Goal: Communication & Community: Connect with others

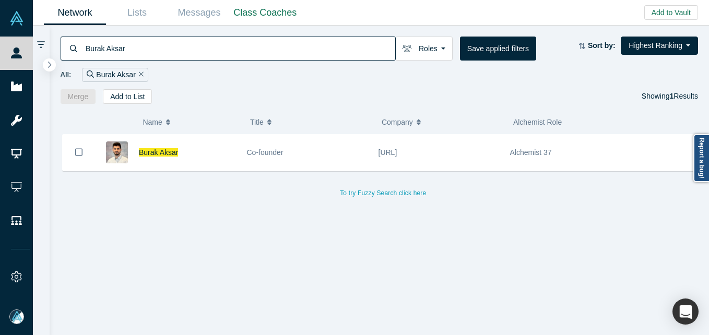
click at [142, 41] on input "Burak Aksar" at bounding box center [240, 48] width 311 height 25
click at [137, 50] on input "Burak Aksar" at bounding box center [240, 48] width 311 height 25
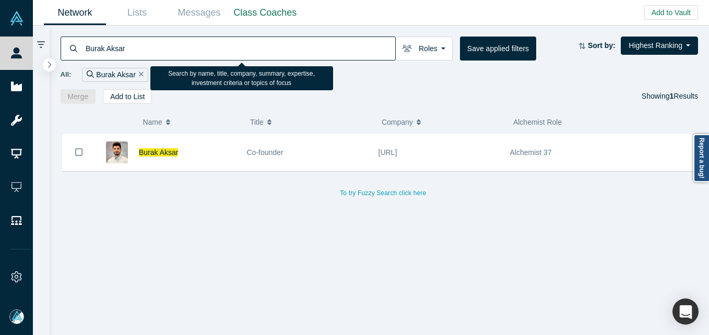
click at [137, 50] on input "Burak Aksar" at bounding box center [240, 48] width 311 height 25
paste input "[PERSON_NAME]"
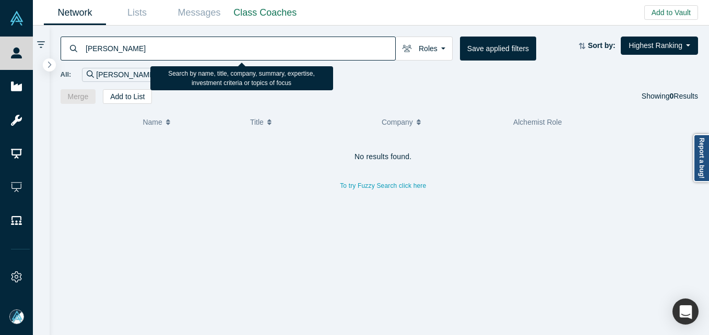
click at [97, 49] on input "[PERSON_NAME]" at bounding box center [240, 48] width 311 height 25
drag, startPoint x: 137, startPoint y: 49, endPoint x: 147, endPoint y: 48, distance: 9.9
click at [137, 49] on input "[PERSON_NAME]" at bounding box center [240, 48] width 311 height 25
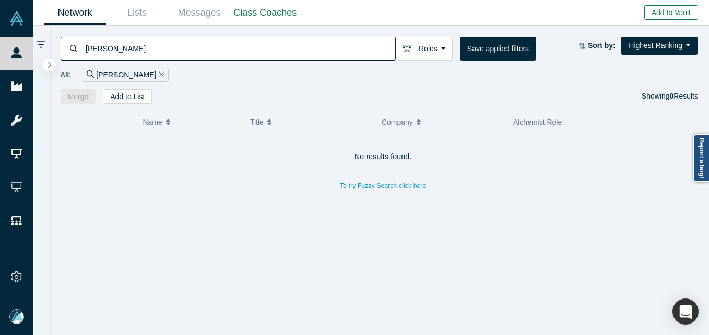
type input "[PERSON_NAME]"
click at [667, 14] on button "Add to Vault" at bounding box center [671, 12] width 54 height 15
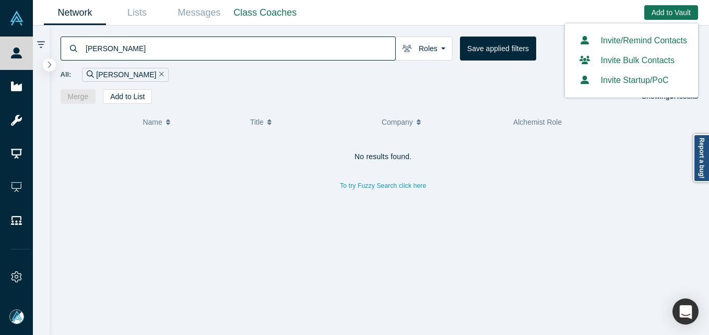
click at [622, 36] on link "Invite/Remind Contacts" at bounding box center [631, 40] width 111 height 9
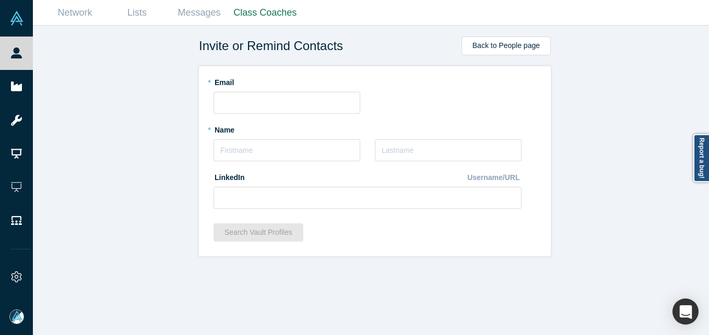
click at [236, 162] on div "* Name * Last Name" at bounding box center [367, 144] width 308 height 47
click at [240, 153] on input "text" at bounding box center [286, 150] width 147 height 22
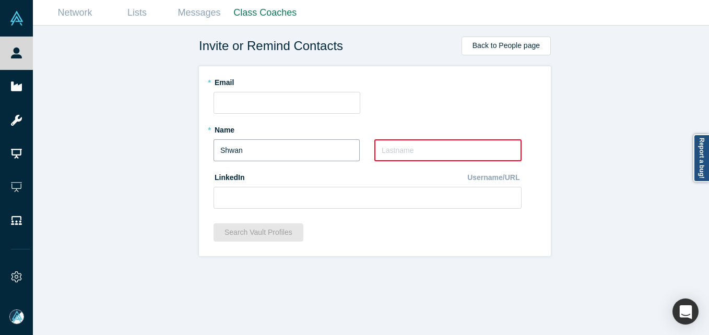
drag, startPoint x: 295, startPoint y: 157, endPoint x: 165, endPoint y: 153, distance: 130.5
click at [165, 153] on div "Invite or Remind Contacts Back to People page * Email * Name [PERSON_NAME] * La…" at bounding box center [375, 184] width 684 height 317
drag, startPoint x: 247, startPoint y: 151, endPoint x: 132, endPoint y: 141, distance: 116.3
click at [132, 141] on div "Invite or Remind Contacts Back to People page * Email * Name [PERSON_NAME] * La…" at bounding box center [375, 184] width 684 height 317
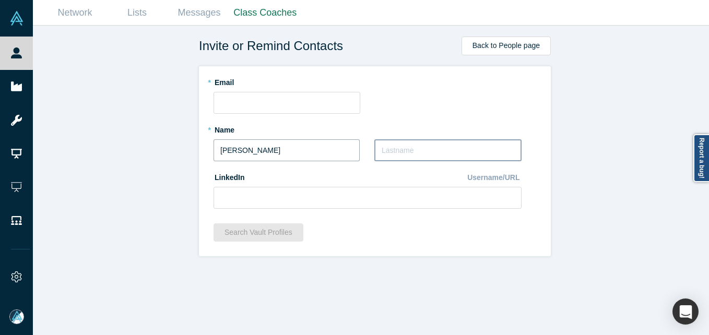
type input "[PERSON_NAME]"
click at [460, 150] on input "text" at bounding box center [447, 150] width 147 height 22
type input "Park"
click at [292, 204] on input at bounding box center [367, 198] width 308 height 22
paste input "[URL][DOMAIN_NAME][PERSON_NAME]"
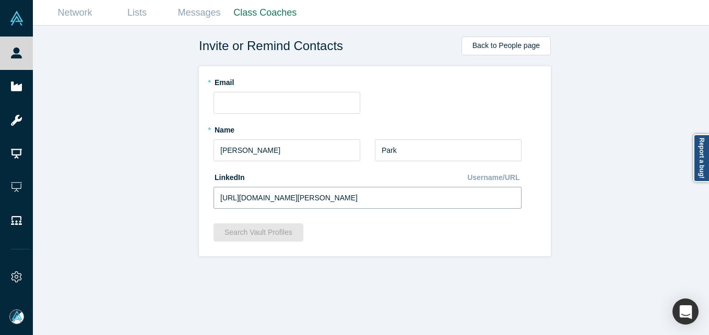
type input "[URL][DOMAIN_NAME][PERSON_NAME]"
drag, startPoint x: 121, startPoint y: 160, endPoint x: 117, endPoint y: 99, distance: 61.2
click at [120, 154] on div "Invite or Remind Contacts Back to People page * Email * Name [PERSON_NAME] * La…" at bounding box center [375, 184] width 684 height 317
click at [229, 99] on input "text" at bounding box center [286, 103] width 147 height 22
paste input "[PERSON_NAME][EMAIL_ADDRESS][DOMAIN_NAME]"
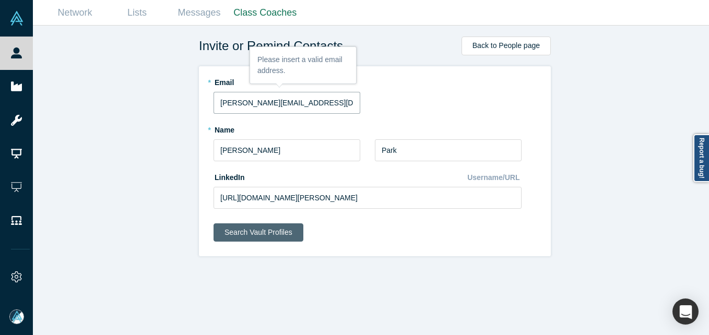
type input "[PERSON_NAME][EMAIL_ADDRESS][DOMAIN_NAME]"
click at [252, 228] on button "Search Vault Profiles" at bounding box center [258, 232] width 90 height 18
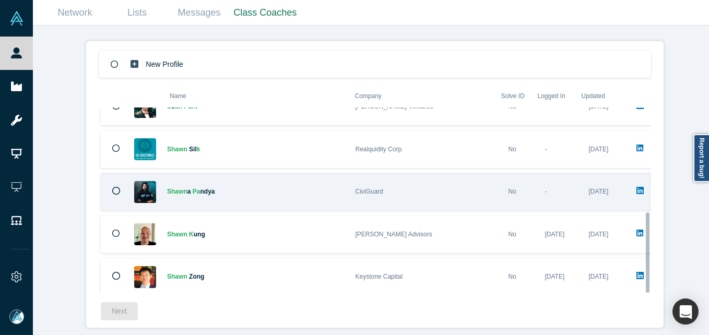
scroll to position [242, 0]
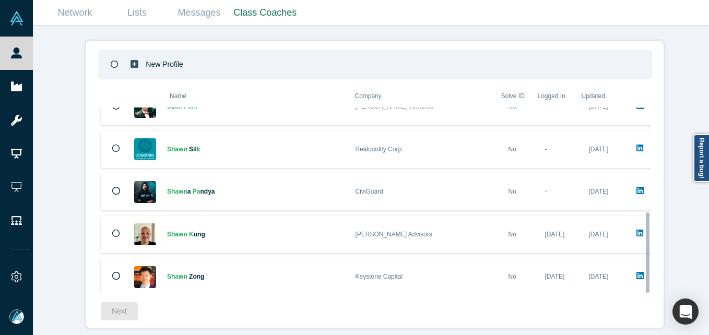
drag, startPoint x: 250, startPoint y: 57, endPoint x: 202, endPoint y: 87, distance: 56.5
click at [249, 57] on div "New Profile" at bounding box center [375, 64] width 552 height 27
click at [124, 302] on button "Next" at bounding box center [119, 311] width 37 height 18
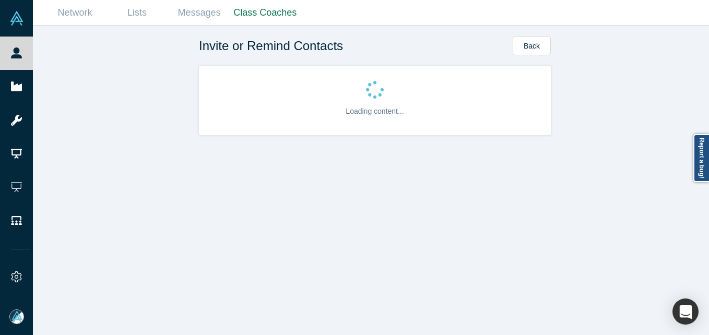
scroll to position [0, 0]
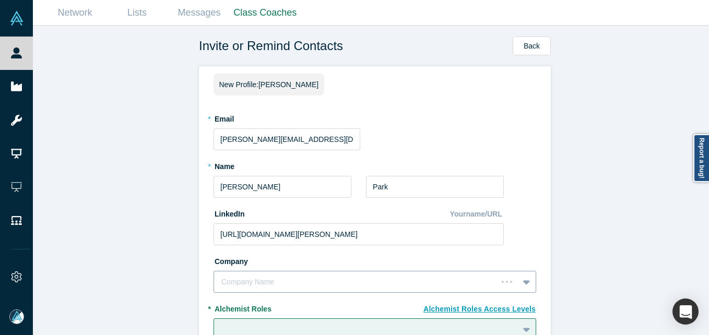
click at [263, 280] on fieldset "New Profile: [PERSON_NAME] * Email [PERSON_NAME][EMAIL_ADDRESS][DOMAIN_NAME] * …" at bounding box center [374, 265] width 323 height 383
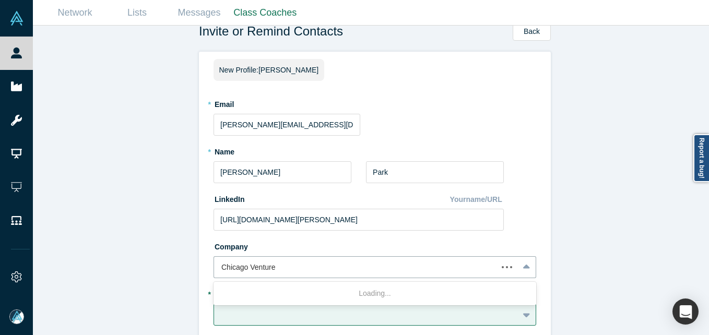
type input "Chicago Ventures"
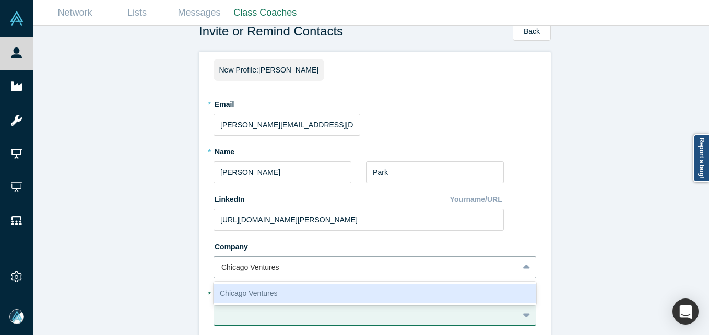
click at [268, 292] on div "Chicago Ventures" at bounding box center [374, 293] width 323 height 19
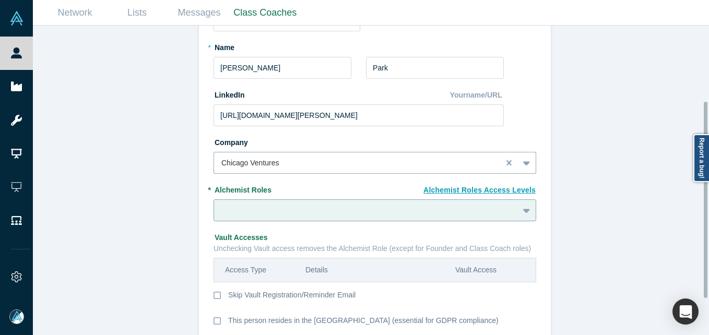
click at [277, 211] on div at bounding box center [374, 210] width 323 height 22
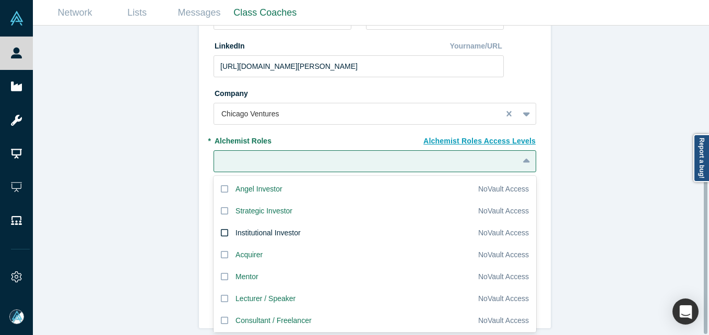
click at [246, 228] on div "Institutional Investor" at bounding box center [267, 233] width 65 height 11
click at [0, 0] on input "Institutional Investor" at bounding box center [0, 0] width 0 height 0
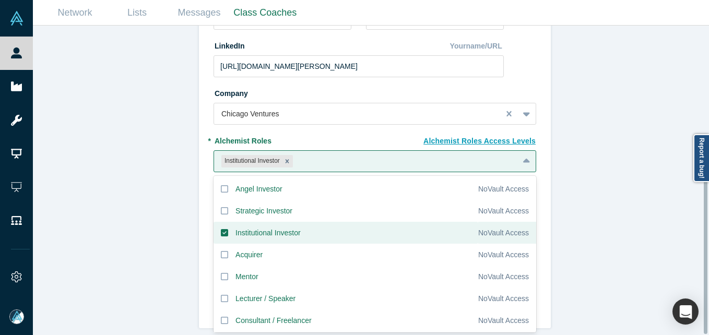
click at [125, 217] on div "Invite or Remind Contacts Back New Profile: [PERSON_NAME] * Email [PERSON_NAME]…" at bounding box center [375, 184] width 684 height 317
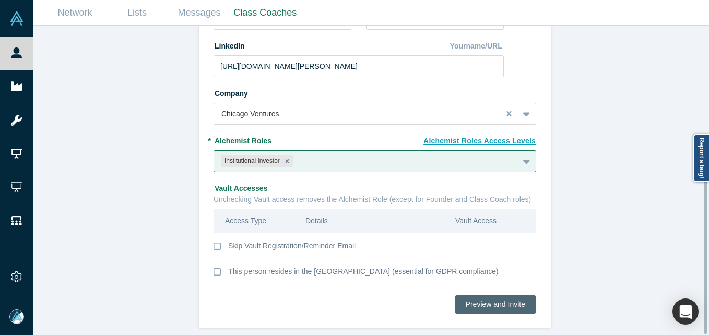
click at [509, 295] on button "Preview and Invite" at bounding box center [495, 304] width 81 height 18
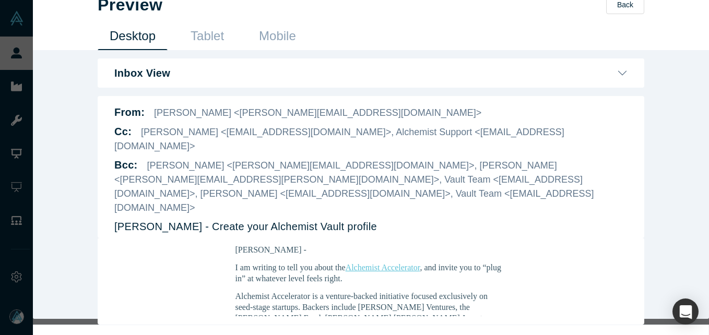
scroll to position [25, 0]
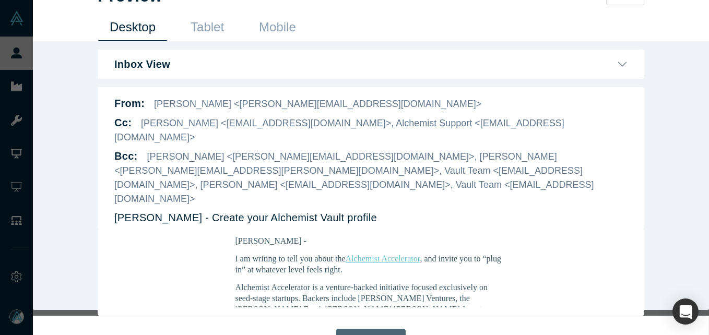
click at [383, 329] on button "Send Invite" at bounding box center [370, 339] width 69 height 21
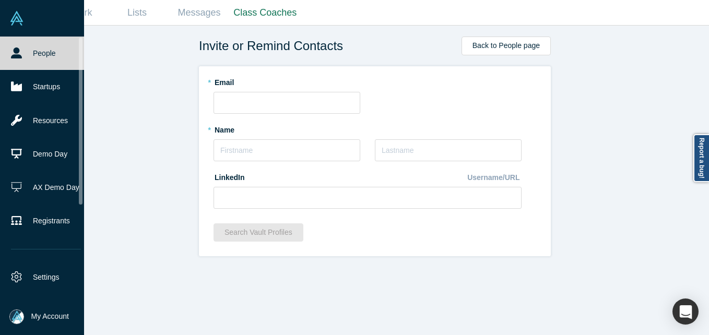
click at [26, 48] on link "People" at bounding box center [46, 53] width 92 height 33
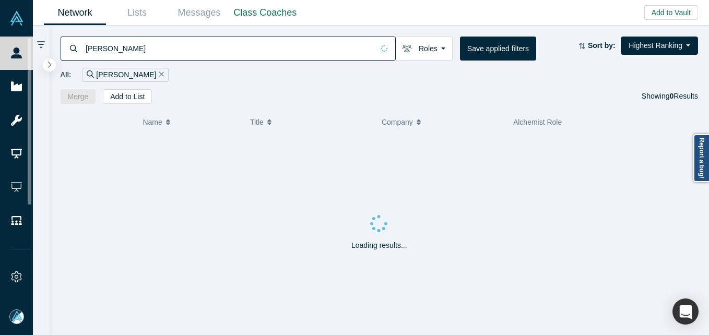
click at [186, 54] on input "[PERSON_NAME]" at bounding box center [229, 48] width 289 height 25
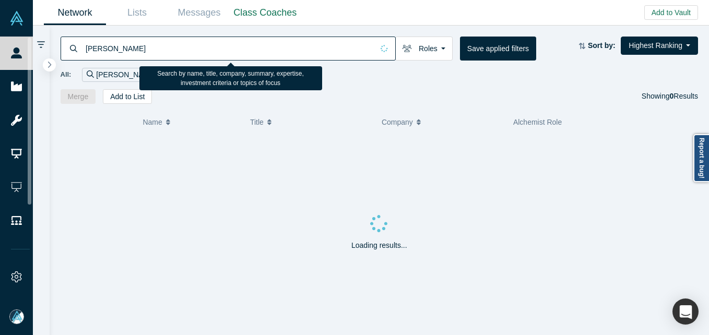
click at [186, 54] on input "[PERSON_NAME]" at bounding box center [229, 48] width 289 height 25
paste input "[PERSON_NAME]"
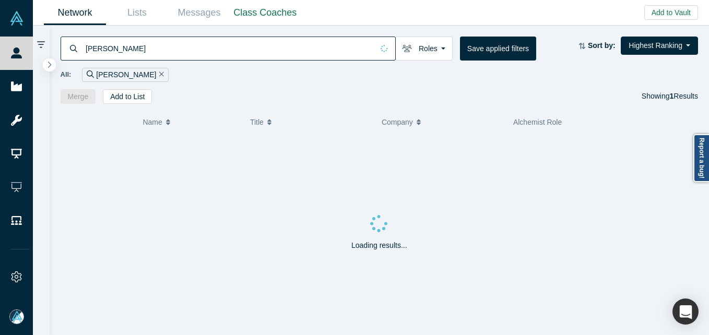
drag, startPoint x: 93, startPoint y: 49, endPoint x: 102, endPoint y: 46, distance: 9.7
click at [93, 49] on input "[PERSON_NAME]" at bounding box center [229, 48] width 289 height 25
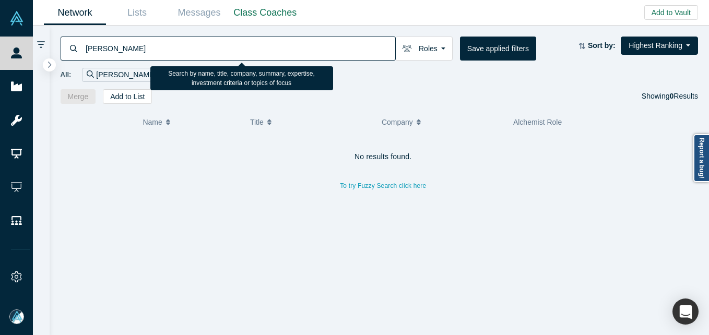
click at [145, 47] on input "[PERSON_NAME]" at bounding box center [240, 48] width 311 height 25
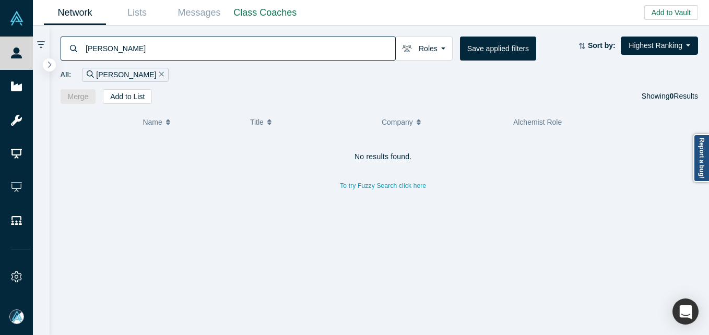
type input "[PERSON_NAME]"
click at [659, 13] on button "Add to Vault" at bounding box center [671, 12] width 54 height 15
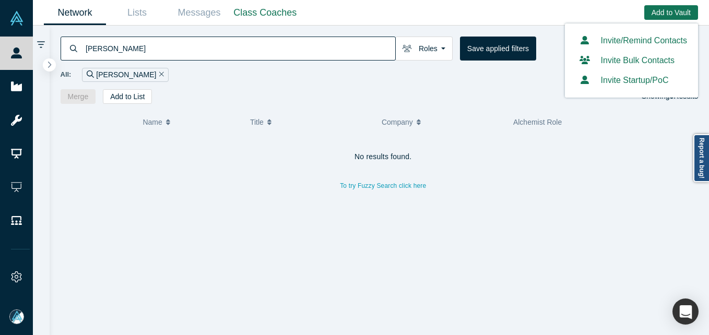
click at [618, 42] on link "Invite/Remind Contacts" at bounding box center [631, 40] width 111 height 9
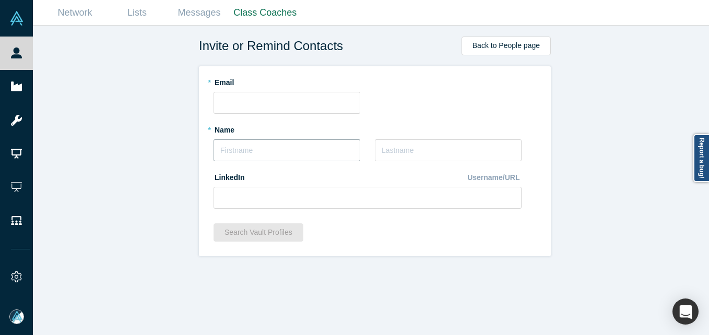
click at [253, 152] on input "text" at bounding box center [286, 150] width 147 height 22
type input "[PERSON_NAME]"
click at [267, 103] on input "text" at bounding box center [286, 103] width 147 height 22
paste input "[PERSON_NAME][EMAIL_ADDRESS][DOMAIN_NAME]"
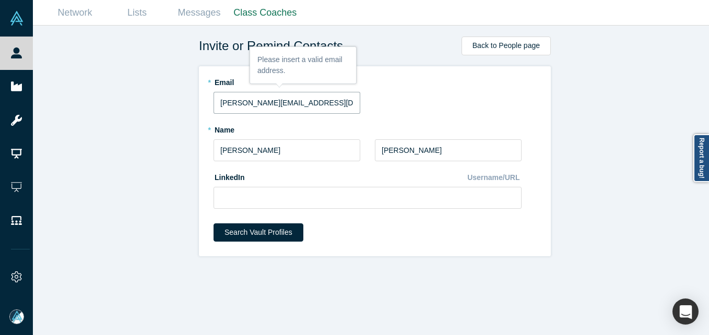
type input "[PERSON_NAME][EMAIL_ADDRESS][DOMAIN_NAME]"
click at [247, 230] on button "Search Vault Profiles" at bounding box center [258, 232] width 90 height 18
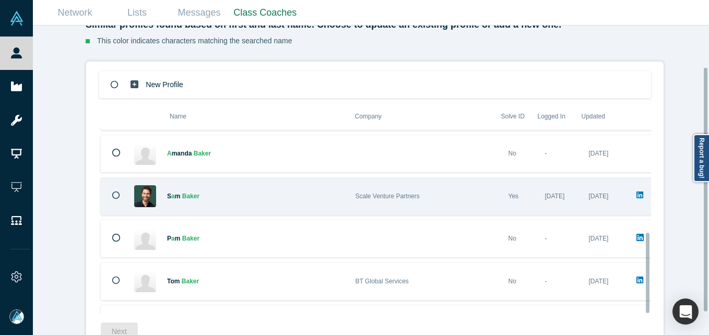
scroll to position [242, 0]
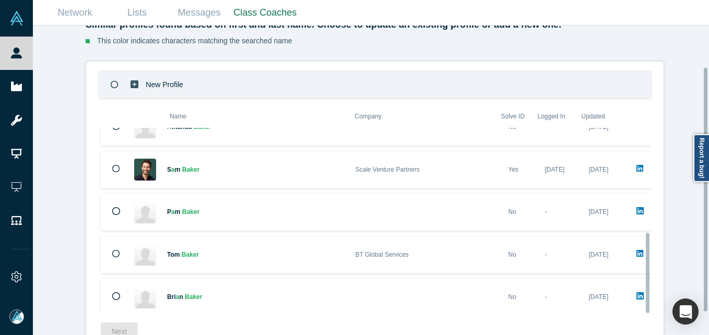
click at [229, 91] on div "New Profile" at bounding box center [375, 84] width 552 height 27
click at [136, 330] on div "Next" at bounding box center [375, 332] width 548 height 18
click at [123, 325] on button "Next" at bounding box center [119, 332] width 37 height 18
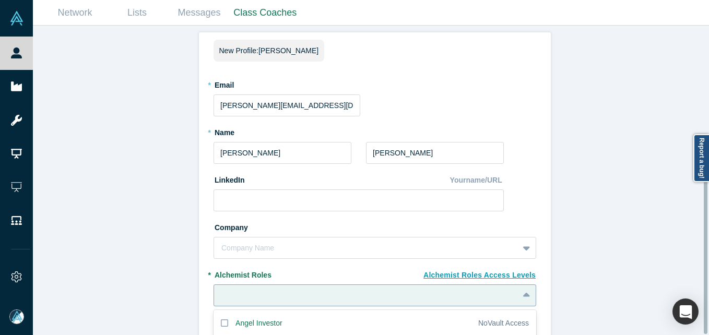
click at [245, 288] on div "20 results available. Use Up and Down to choose options, press Enter to select …" at bounding box center [374, 295] width 323 height 22
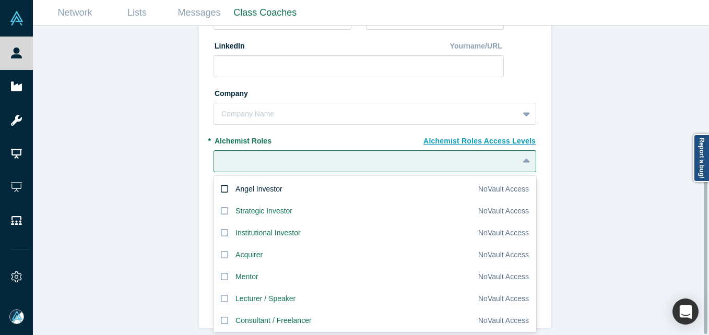
click at [242, 184] on div "Angel Investor" at bounding box center [258, 189] width 47 height 11
click at [0, 0] on input "Angel Investor" at bounding box center [0, 0] width 0 height 0
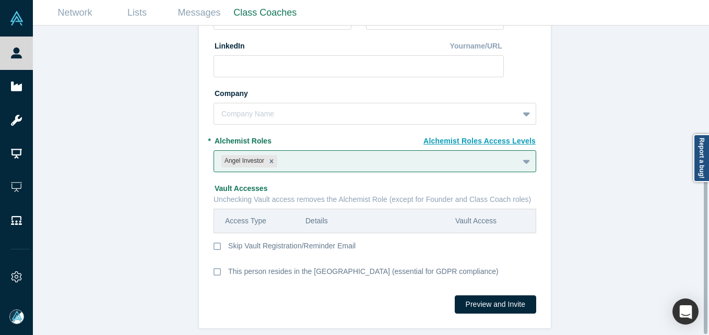
click at [106, 154] on div "Invite or Remind Contacts Back New Profile: [PERSON_NAME] * Email [PERSON_NAME]…" at bounding box center [375, 184] width 684 height 317
click at [278, 120] on fieldset "New Profile: [PERSON_NAME] * Email [PERSON_NAME][EMAIL_ADDRESS][DOMAIN_NAME] * …" at bounding box center [374, 97] width 323 height 383
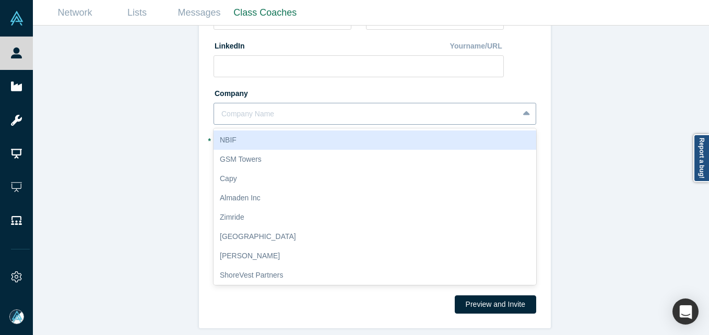
click at [276, 109] on div at bounding box center [366, 114] width 290 height 13
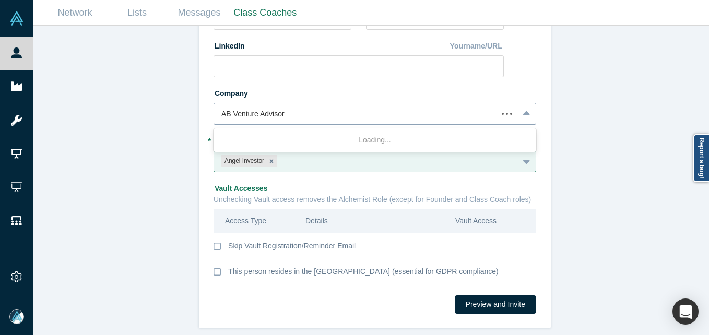
type input "AB Venture Advisors"
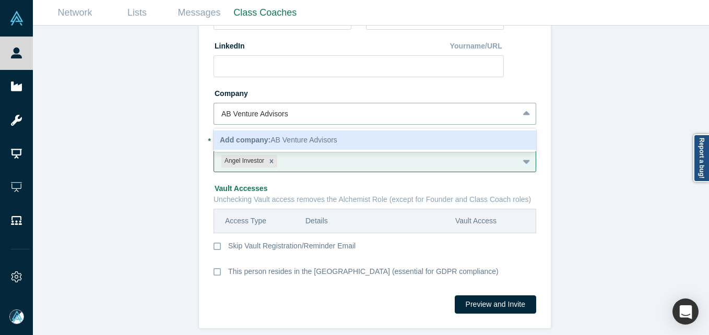
click at [315, 136] on span "Add company: AB Venture Advisors" at bounding box center [278, 140] width 117 height 8
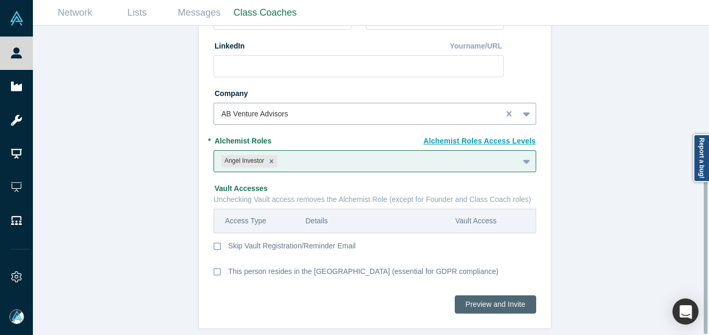
click at [495, 297] on button "Preview and Invite" at bounding box center [495, 304] width 81 height 18
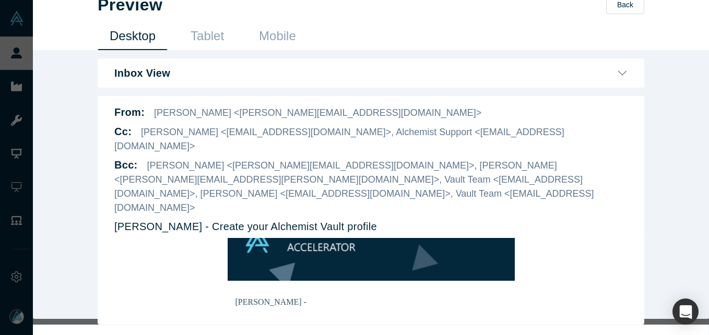
scroll to position [25, 0]
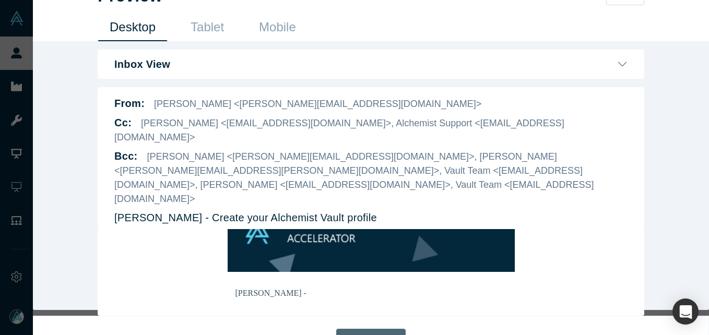
click at [352, 329] on button "Send Invite" at bounding box center [370, 339] width 69 height 21
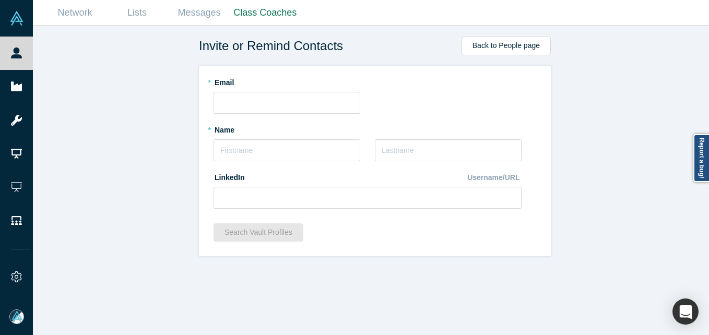
scroll to position [0, 0]
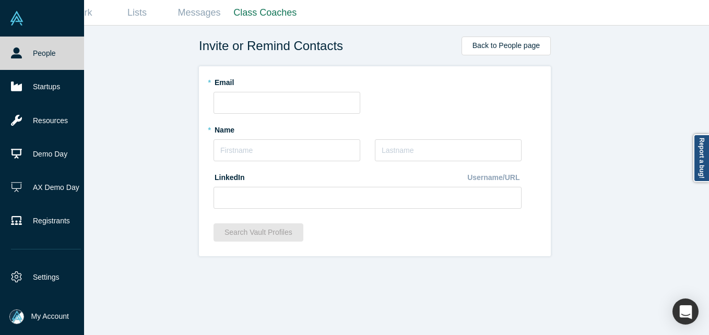
click at [10, 54] on link "People" at bounding box center [46, 53] width 92 height 33
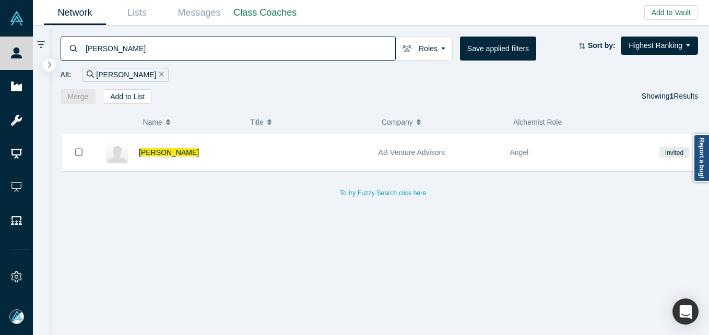
click at [212, 50] on input "[PERSON_NAME]" at bounding box center [240, 48] width 311 height 25
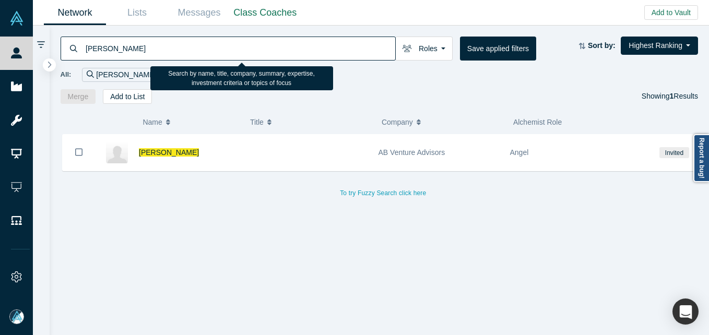
click at [212, 50] on input "[PERSON_NAME]" at bounding box center [240, 48] width 311 height 25
paste input "[EMAIL_ADDRESS][DOMAIN_NAME]"
click at [211, 52] on input "Alec [EMAIL_ADDRESS][DOMAIN_NAME]" at bounding box center [240, 48] width 311 height 25
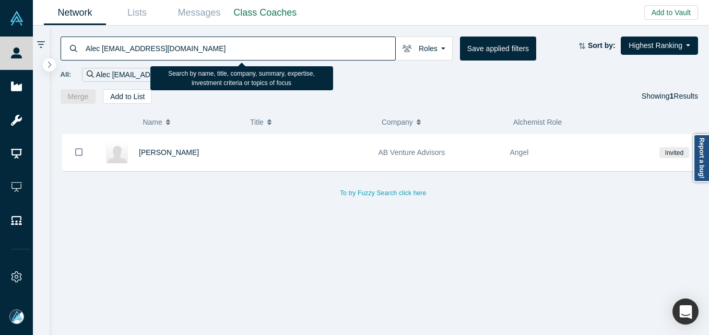
click at [211, 52] on input "Alec [EMAIL_ADDRESS][DOMAIN_NAME]" at bounding box center [240, 48] width 311 height 25
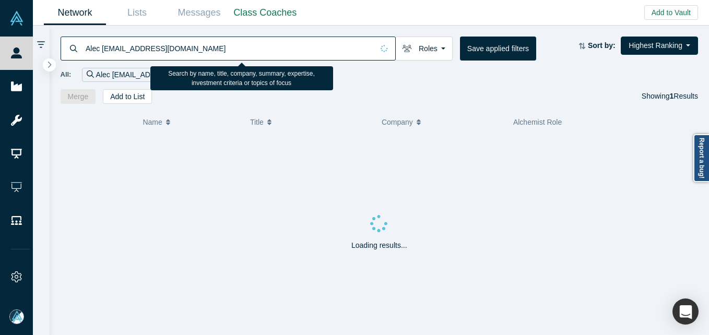
paste input
type input "[EMAIL_ADDRESS][DOMAIN_NAME]"
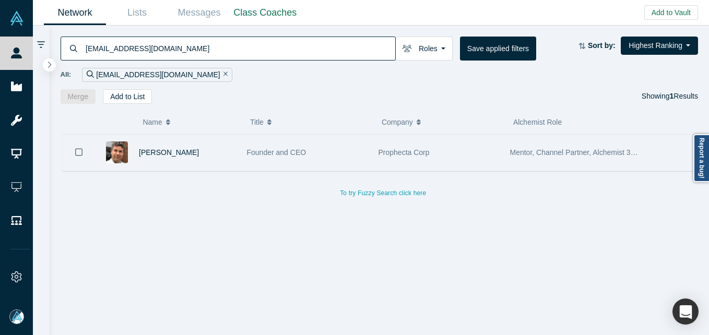
click at [157, 162] on div "[PERSON_NAME]" at bounding box center [187, 153] width 97 height 36
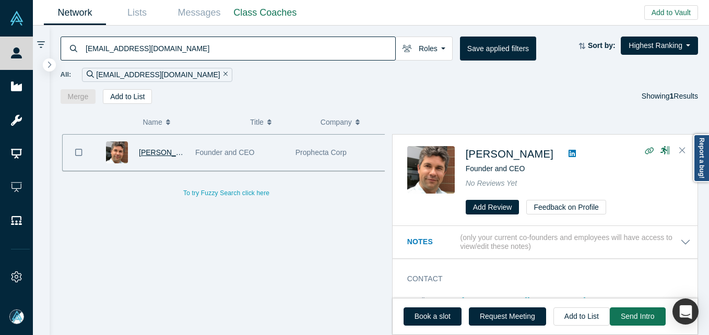
click at [161, 150] on span "[PERSON_NAME]" at bounding box center [169, 152] width 60 height 8
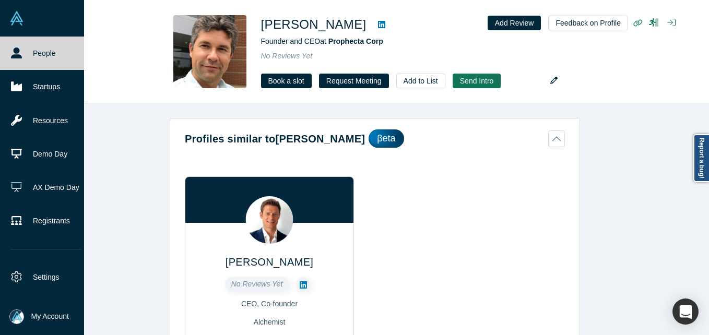
click at [20, 64] on link "People" at bounding box center [46, 53] width 92 height 33
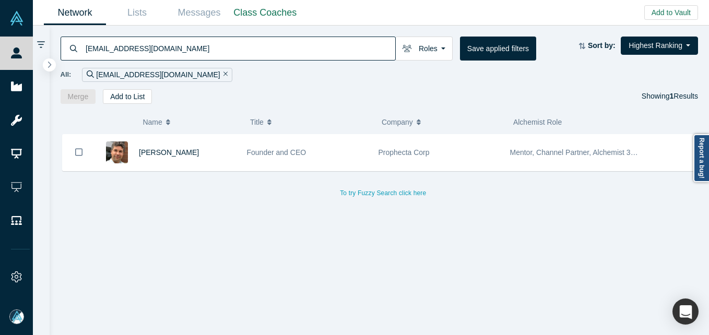
click at [202, 47] on input "[EMAIL_ADDRESS][DOMAIN_NAME]" at bounding box center [240, 48] width 311 height 25
paste input "enu.[PERSON_NAME]@wipro"
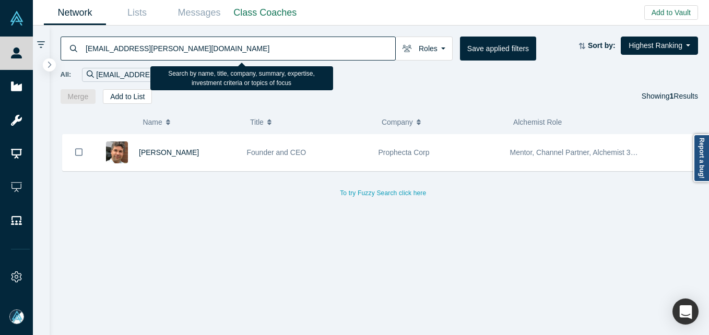
click at [202, 47] on input "[EMAIL_ADDRESS][PERSON_NAME][DOMAIN_NAME]" at bounding box center [240, 48] width 311 height 25
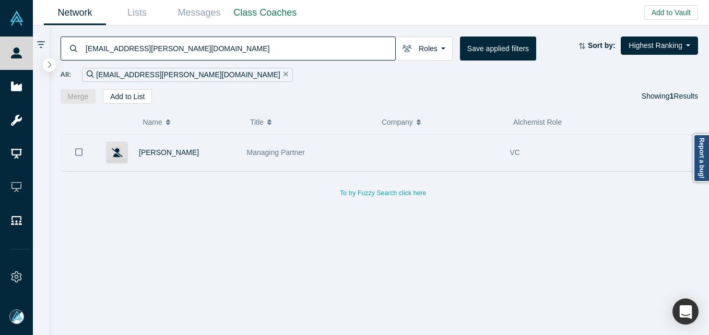
type input "[EMAIL_ADDRESS][PERSON_NAME][DOMAIN_NAME]"
click at [164, 144] on div "[PERSON_NAME]" at bounding box center [187, 153] width 97 height 36
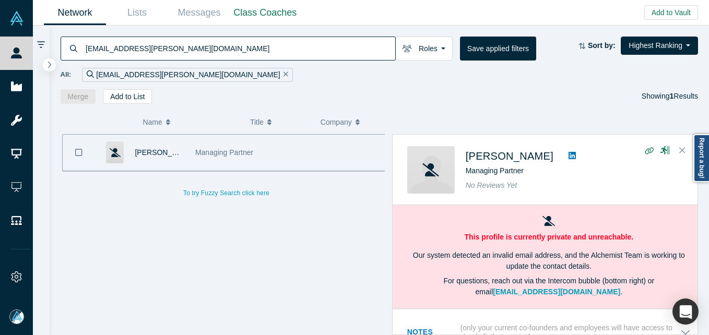
click at [164, 152] on span "[PERSON_NAME]" at bounding box center [165, 152] width 60 height 8
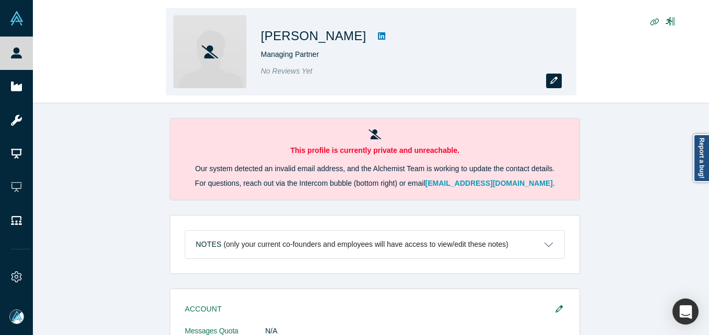
click at [557, 81] on icon "button" at bounding box center [553, 80] width 7 height 7
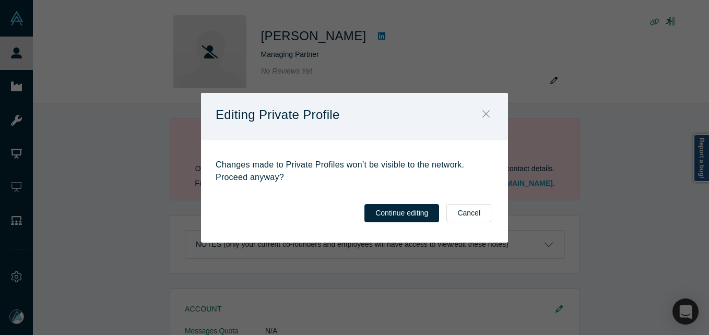
click at [484, 113] on icon "Close" at bounding box center [485, 114] width 7 height 7
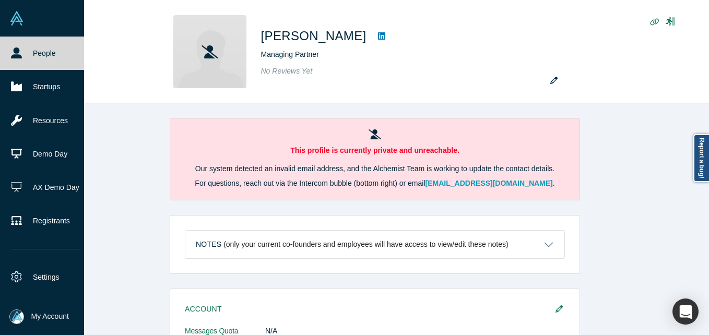
click at [22, 54] on link "People" at bounding box center [46, 53] width 92 height 33
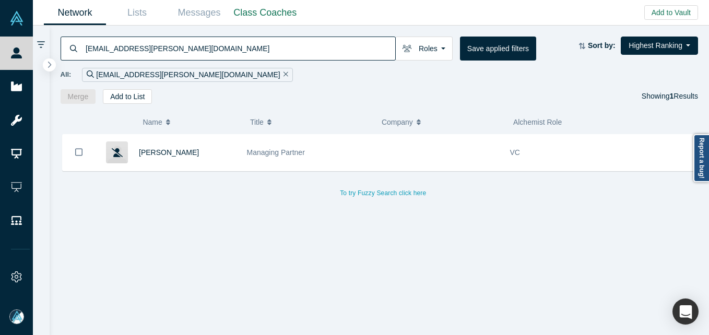
click at [101, 52] on input "[EMAIL_ADDRESS][PERSON_NAME][DOMAIN_NAME]" at bounding box center [240, 48] width 311 height 25
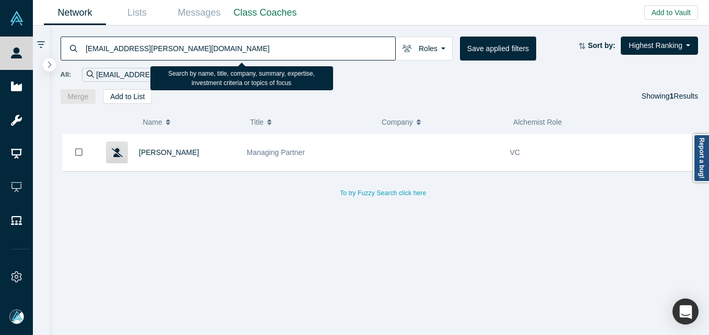
click at [101, 52] on input "[EMAIL_ADDRESS][PERSON_NAME][DOMAIN_NAME]" at bounding box center [240, 48] width 311 height 25
click at [253, 44] on input "[EMAIL_ADDRESS][PERSON_NAME][DOMAIN_NAME]" at bounding box center [240, 48] width 311 height 25
paste input "[PERSON_NAME]"
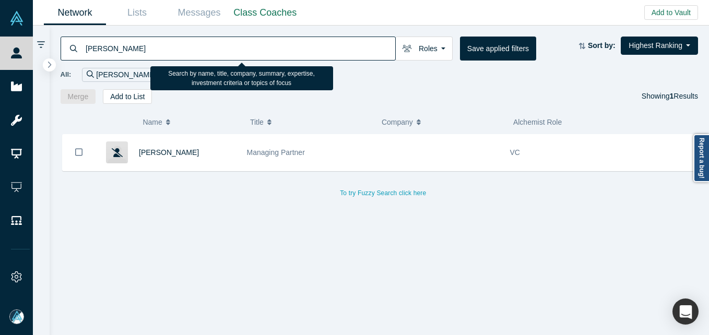
type input "[PERSON_NAME]"
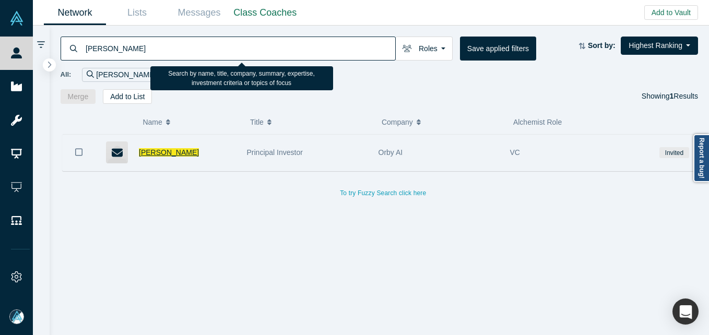
click at [169, 151] on span "[PERSON_NAME]" at bounding box center [169, 152] width 60 height 8
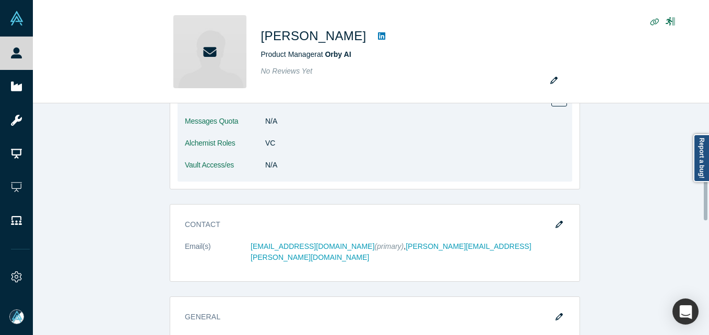
scroll to position [365, 0]
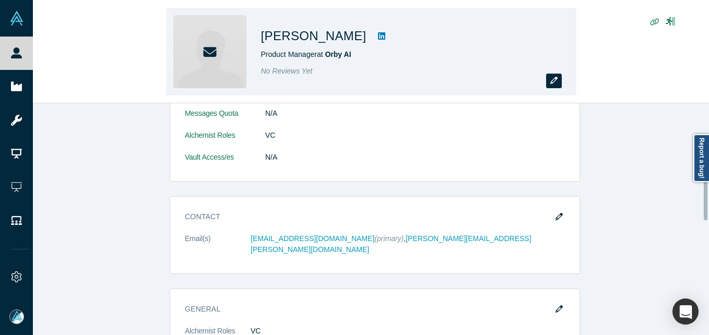
click at [552, 78] on icon "button" at bounding box center [553, 80] width 7 height 7
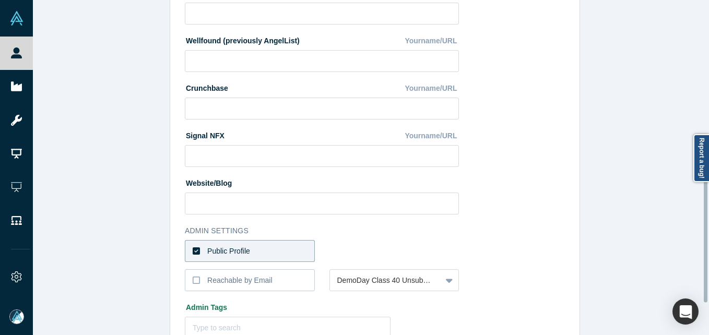
click at [272, 244] on label "Public Profile" at bounding box center [250, 251] width 130 height 22
click at [0, 0] on input "Public Profile" at bounding box center [0, 0] width 0 height 0
click at [366, 249] on div "Select the reason" at bounding box center [394, 251] width 130 height 22
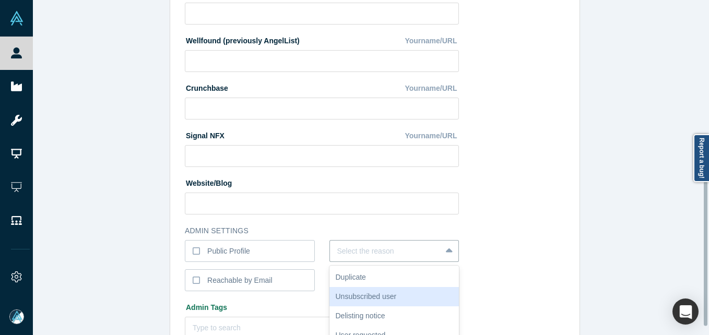
scroll to position [420, 0]
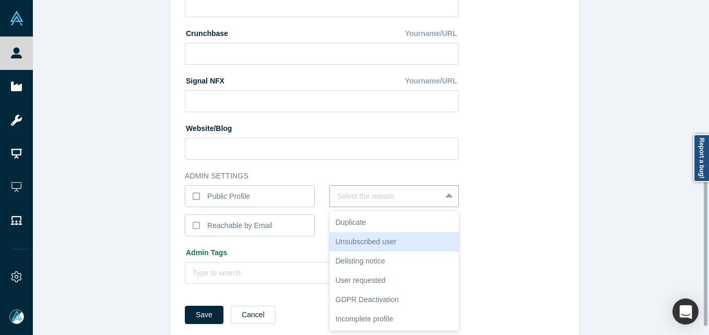
click at [363, 251] on div "Unsubscribed user" at bounding box center [394, 241] width 130 height 19
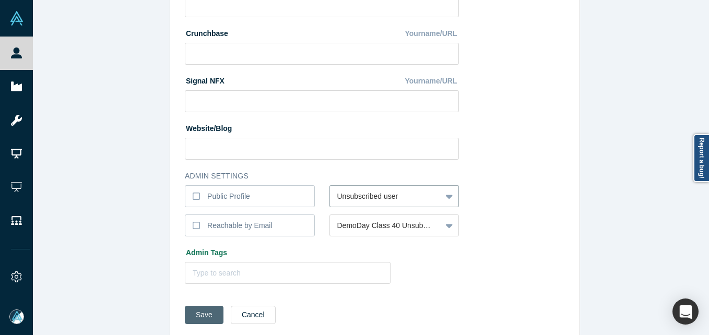
click at [197, 312] on button "Save" at bounding box center [204, 315] width 39 height 18
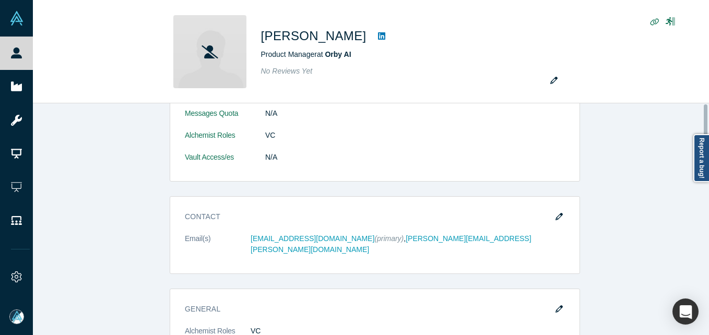
scroll to position [0, 0]
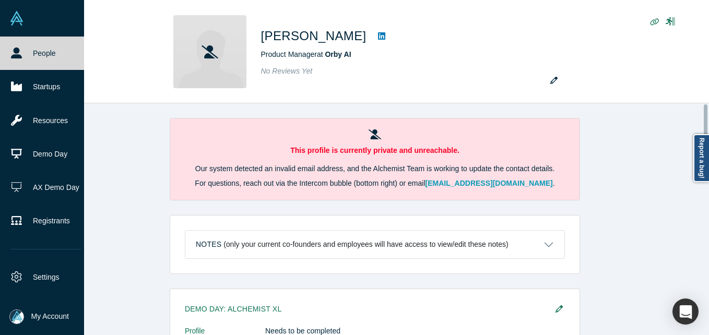
click at [9, 53] on link "People" at bounding box center [46, 53] width 92 height 33
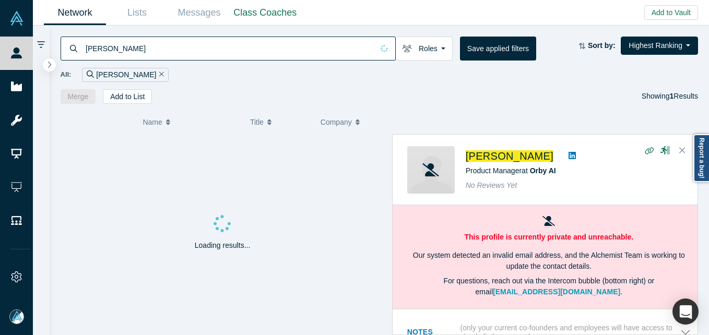
click at [266, 28] on div "[PERSON_NAME] Roles Founders Faculty Mentors Alumni Mentor Angels VCs Corporate…" at bounding box center [380, 65] width 660 height 78
click at [246, 45] on input "[PERSON_NAME]" at bounding box center [229, 48] width 289 height 25
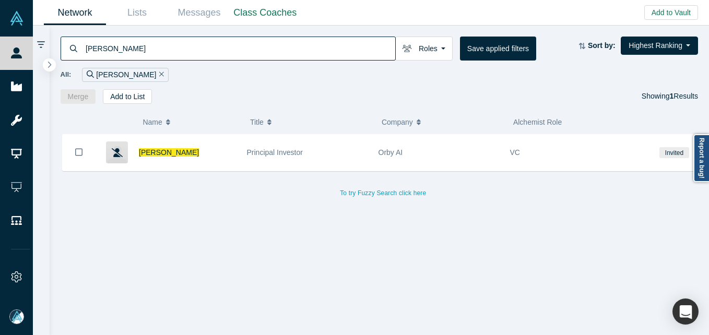
click at [246, 45] on input "[PERSON_NAME]" at bounding box center [240, 48] width 311 height 25
type input "[PERSON_NAME]"
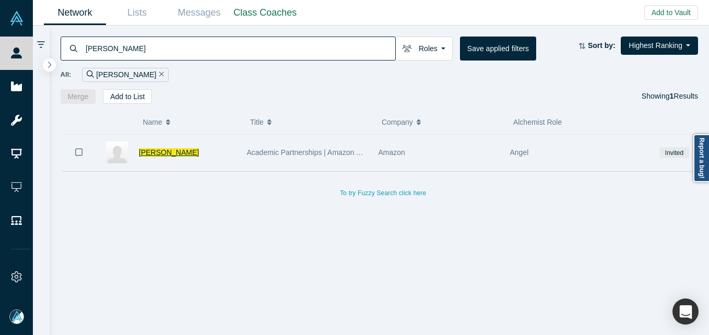
click at [175, 154] on span "[PERSON_NAME]" at bounding box center [169, 152] width 60 height 8
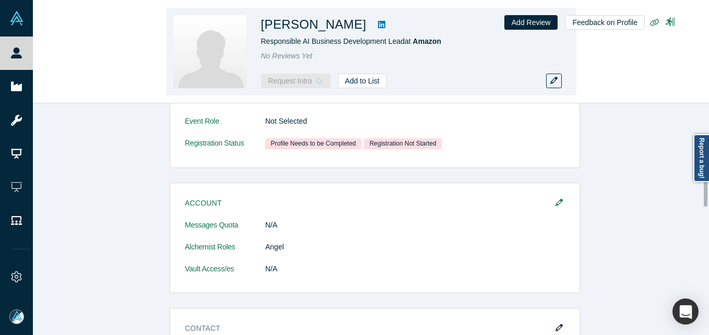
scroll to position [304, 0]
